Goal: Task Accomplishment & Management: Manage account settings

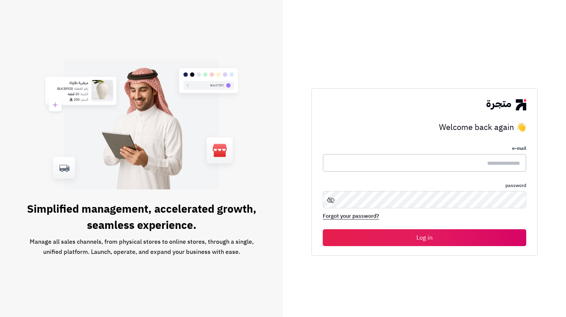
type input "**********"
click at [388, 233] on button "Log in" at bounding box center [425, 237] width 204 height 17
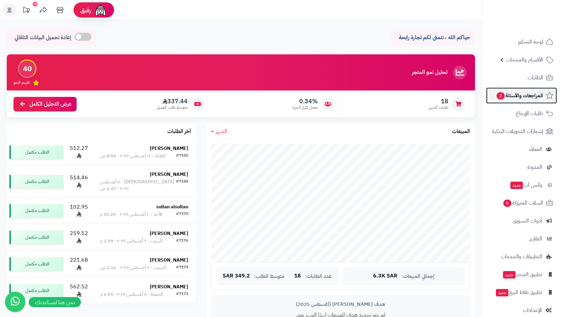
click at [496, 96] on span "2" at bounding box center [500, 96] width 8 height 8
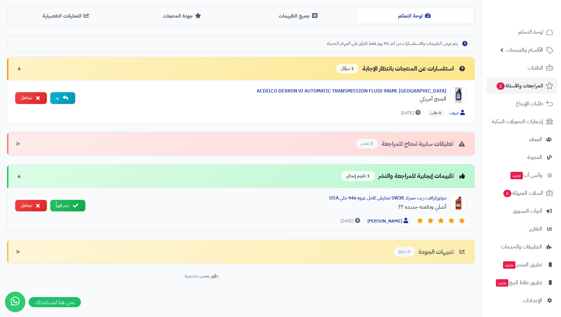
scroll to position [171, 0]
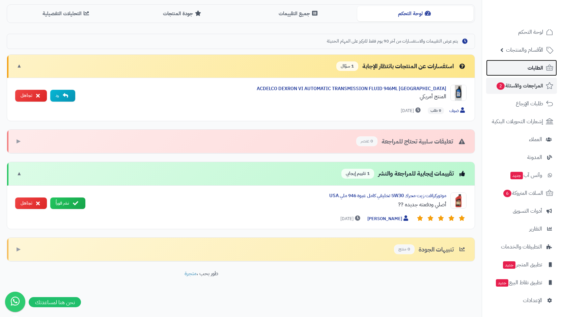
click at [528, 64] on span "الطلبات" at bounding box center [535, 67] width 16 height 9
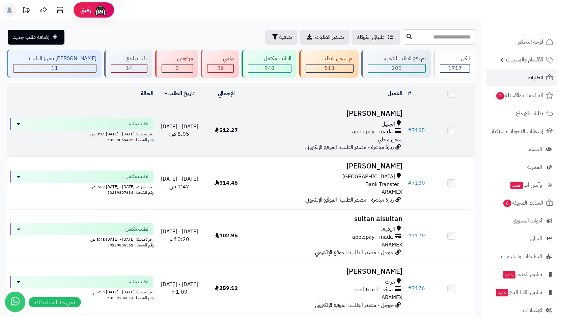
click at [369, 132] on span "applepay - mada" at bounding box center [372, 132] width 41 height 8
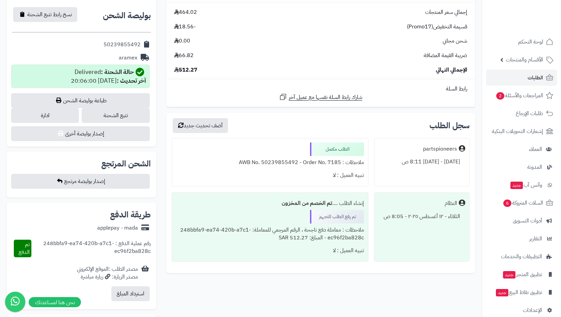
scroll to position [303, 0]
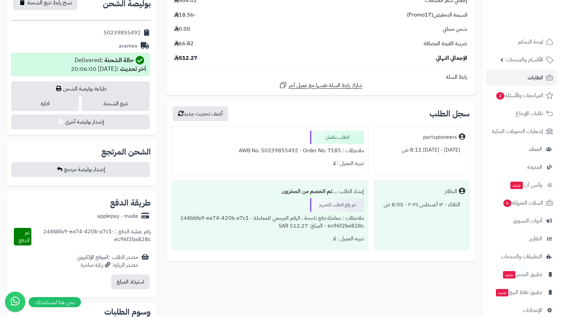
click at [248, 28] on div "شحن مجاني 0.00" at bounding box center [320, 29] width 303 height 8
click at [501, 95] on span "2" at bounding box center [500, 95] width 8 height 7
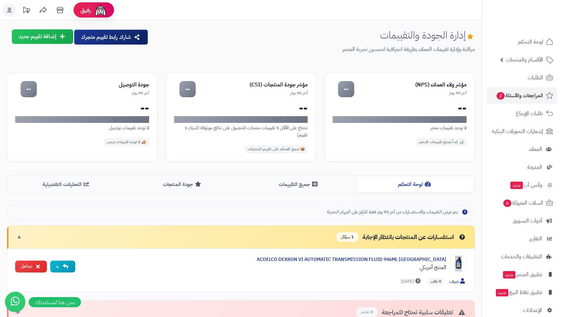
click at [243, 39] on div "إدارة الجودة والتقييمات مراقبة وإدارة تقييمات العملاء بطريقة احترافية لتحسين تج…" at bounding box center [314, 46] width 321 height 35
click at [520, 78] on link "الطلبات" at bounding box center [521, 77] width 71 height 16
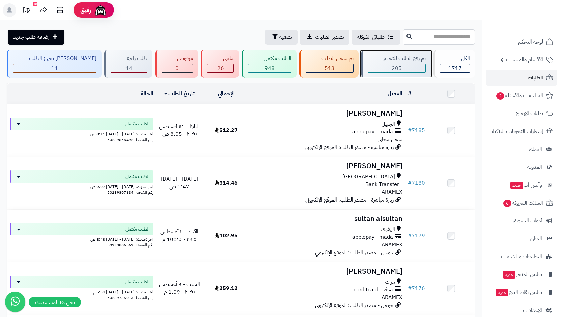
click at [394, 65] on span "205" at bounding box center [396, 68] width 10 height 8
